Goal: Task Accomplishment & Management: Manage account settings

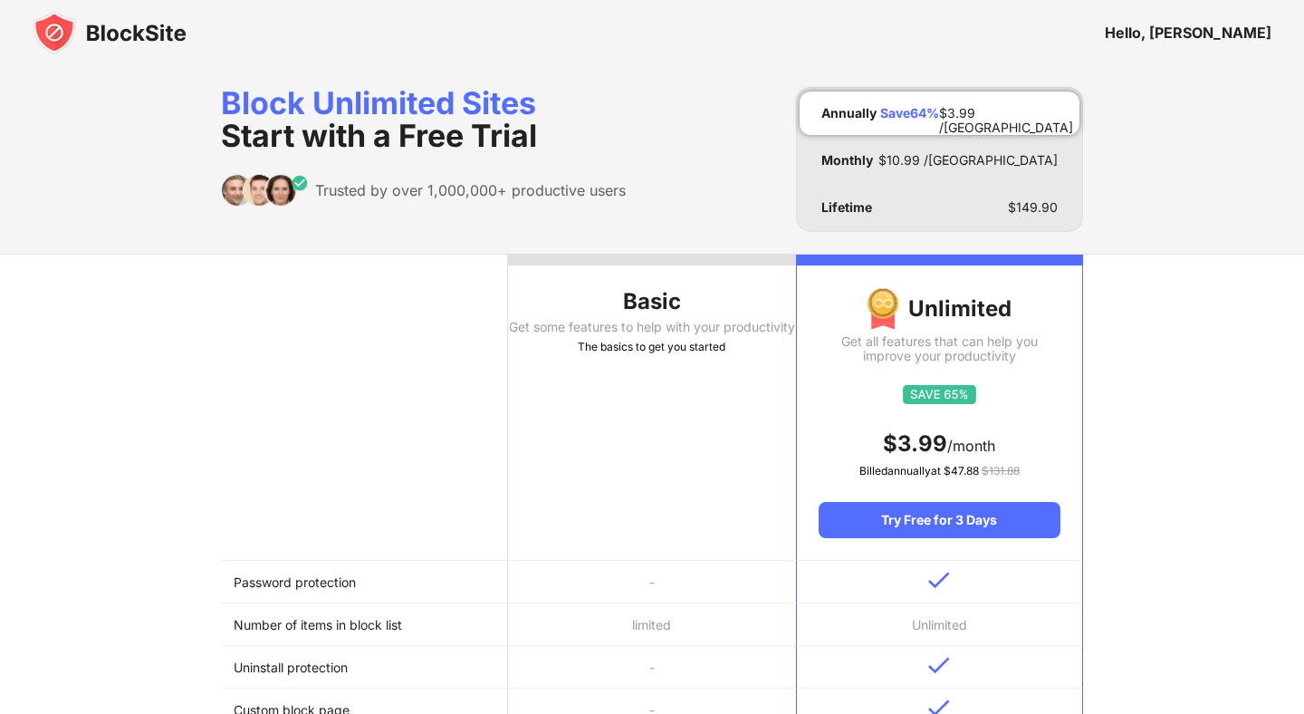
click at [62, 34] on img at bounding box center [110, 32] width 154 height 43
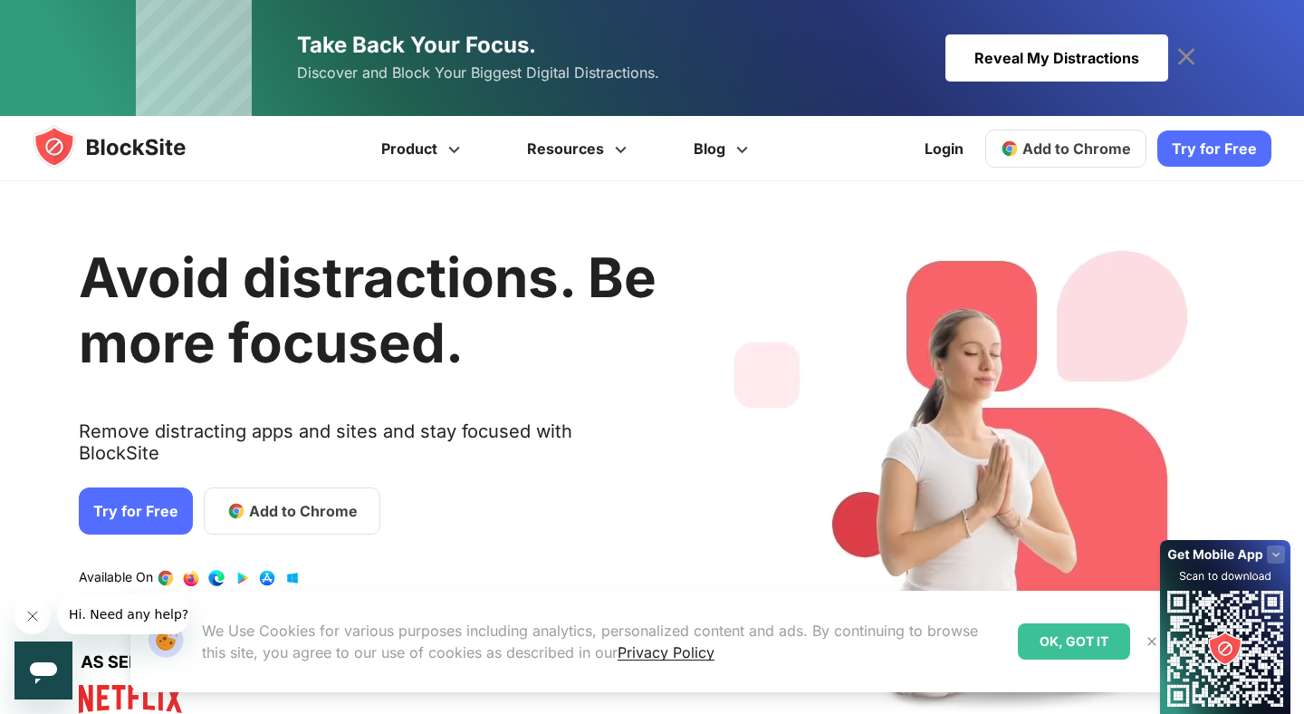
click at [1189, 52] on icon at bounding box center [1186, 56] width 17 height 17
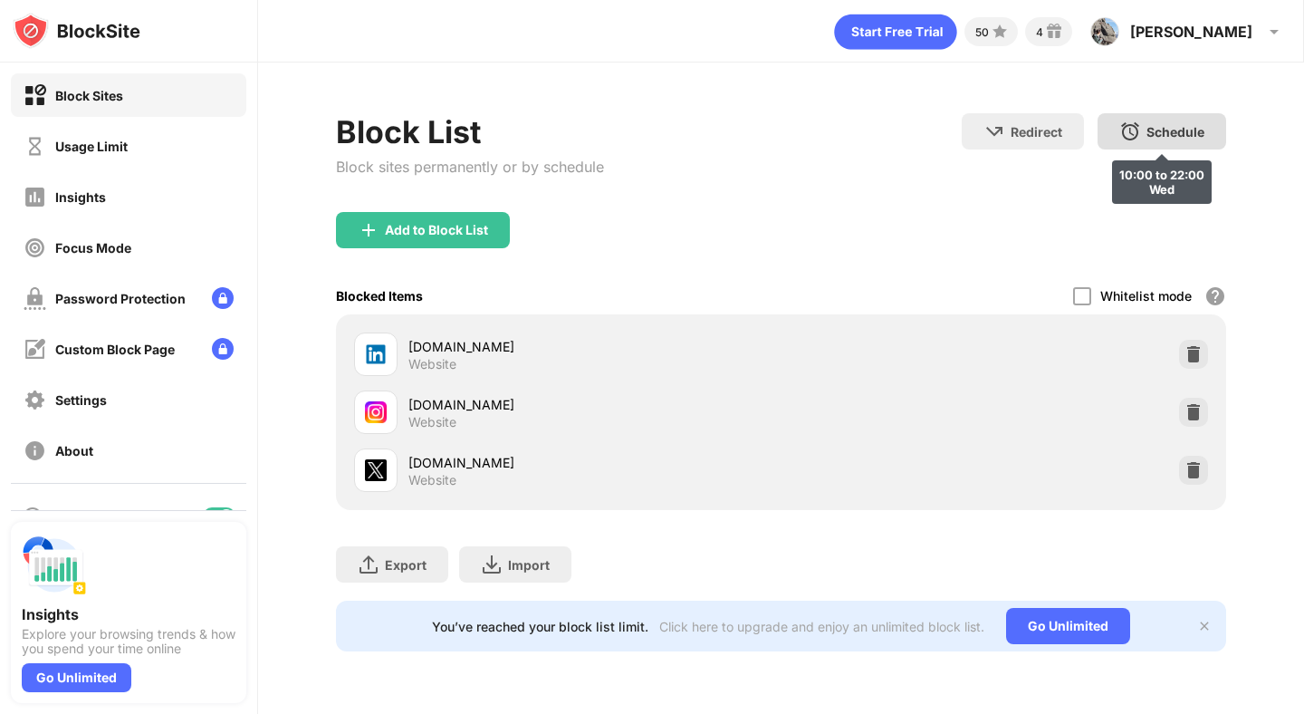
click at [1130, 136] on img at bounding box center [1130, 131] width 22 height 22
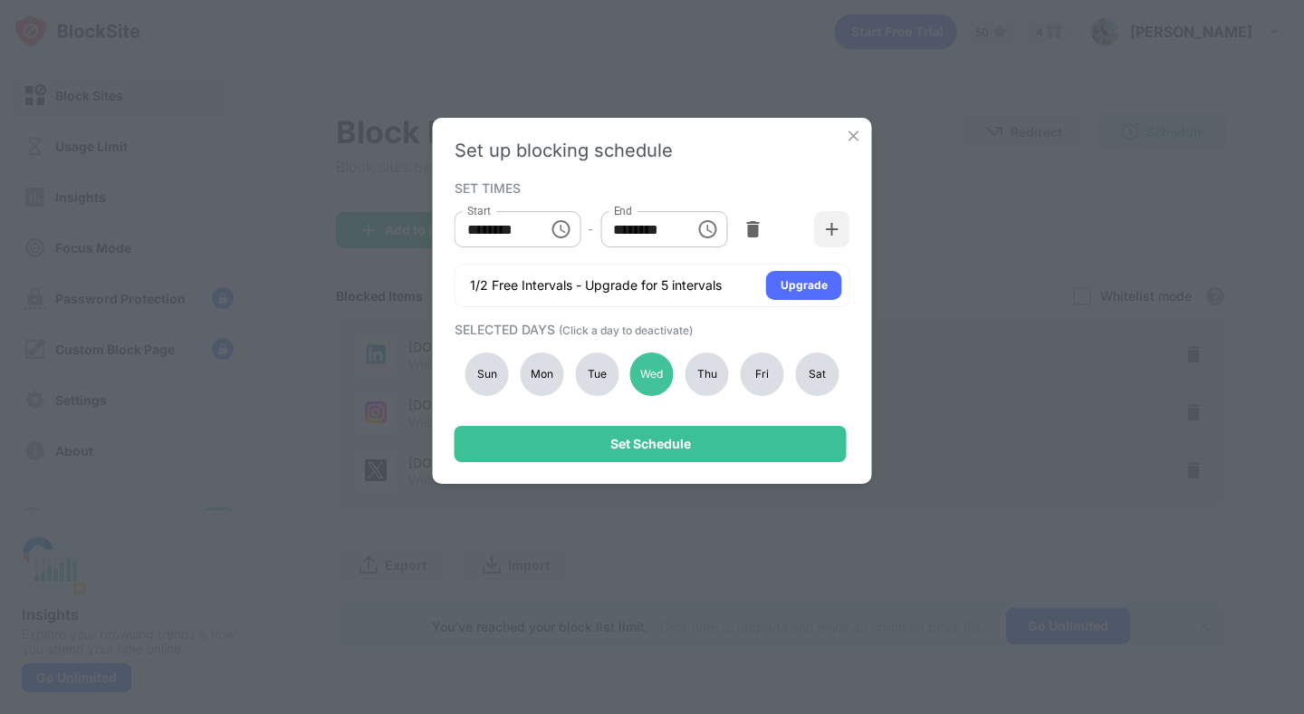
click at [718, 363] on div "Thu" at bounding box center [707, 373] width 43 height 43
click at [758, 364] on div "Fri" at bounding box center [762, 373] width 43 height 43
click at [831, 376] on div "Sat" at bounding box center [816, 373] width 43 height 43
click at [594, 382] on div "Tue" at bounding box center [596, 373] width 43 height 43
click at [530, 371] on div "Mon" at bounding box center [541, 373] width 43 height 43
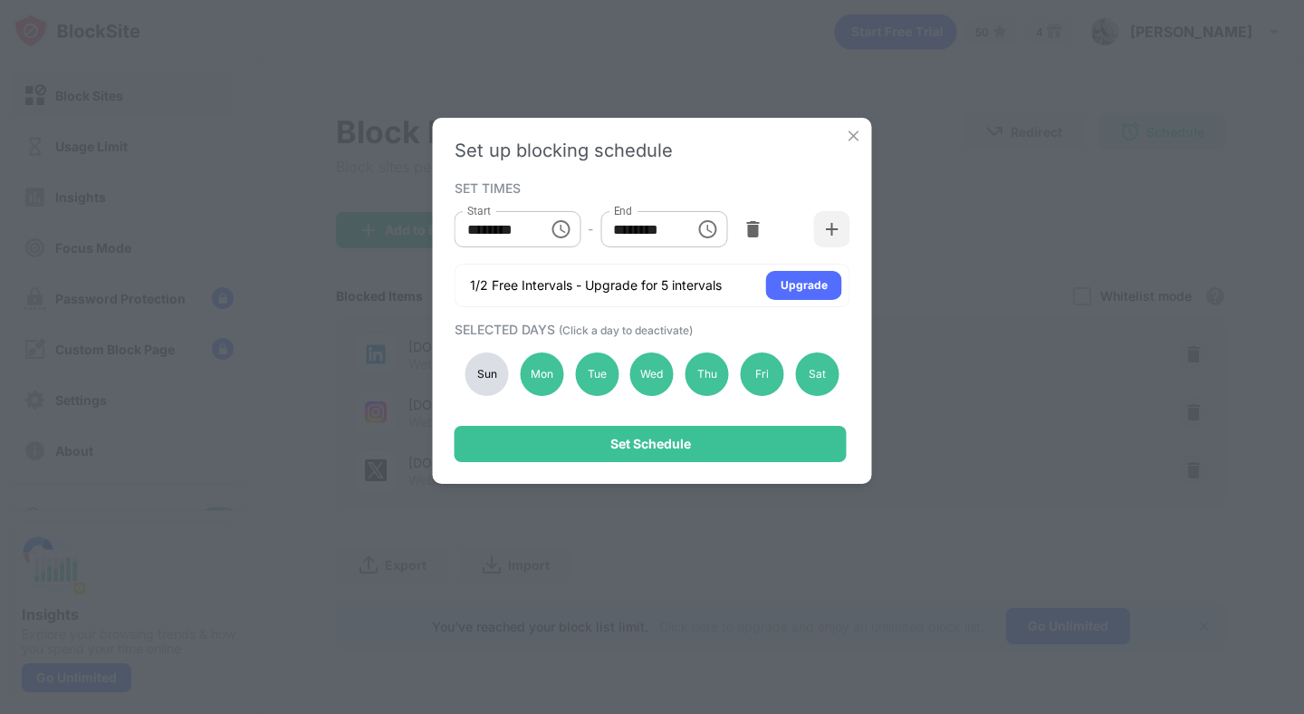
click at [479, 371] on div "Sun" at bounding box center [487, 373] width 43 height 43
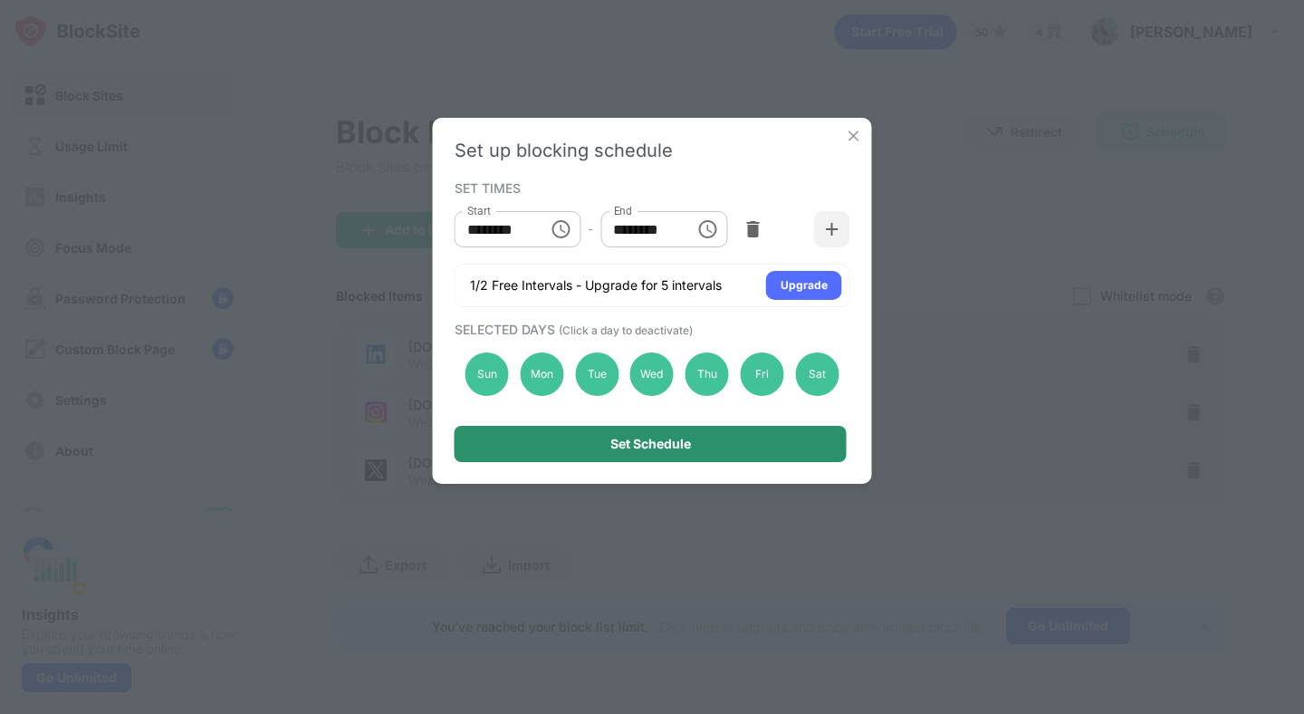
click at [541, 444] on div "Set Schedule" at bounding box center [651, 444] width 392 height 36
